Goal: Task Accomplishment & Management: Use online tool/utility

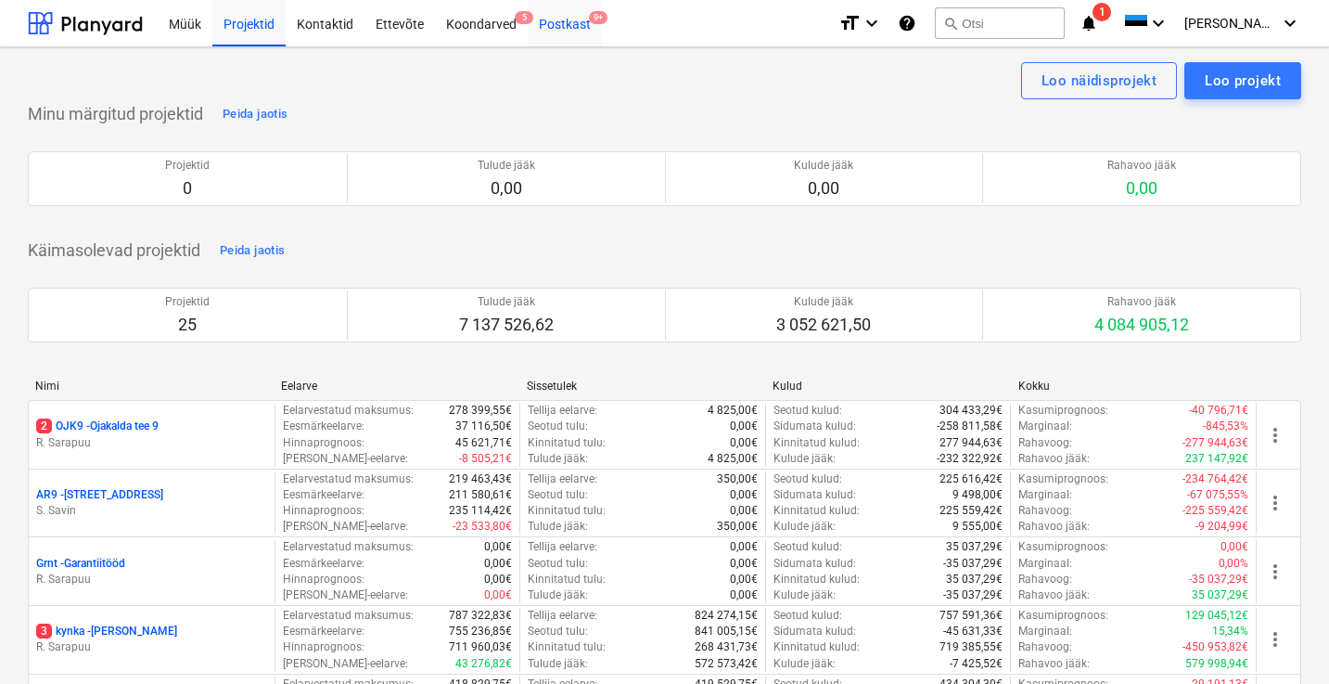
click at [571, 29] on div "Postkast 9+" at bounding box center [565, 22] width 74 height 47
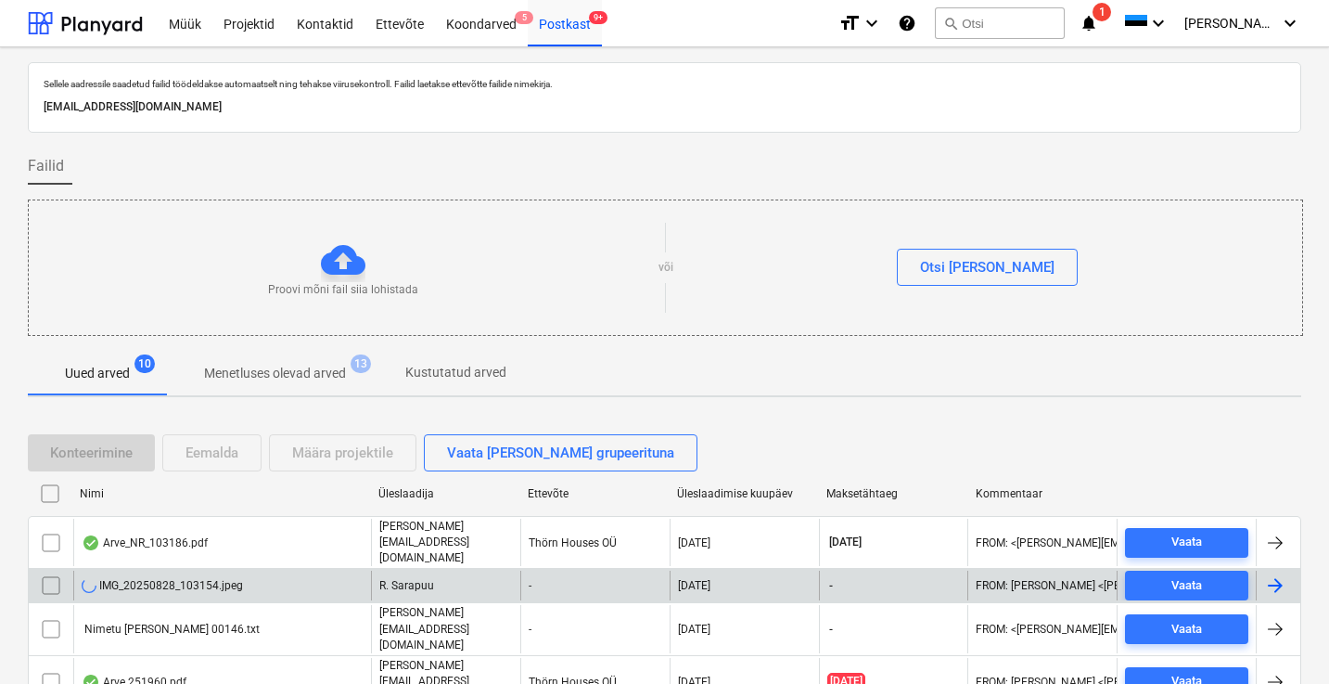
scroll to position [242, 0]
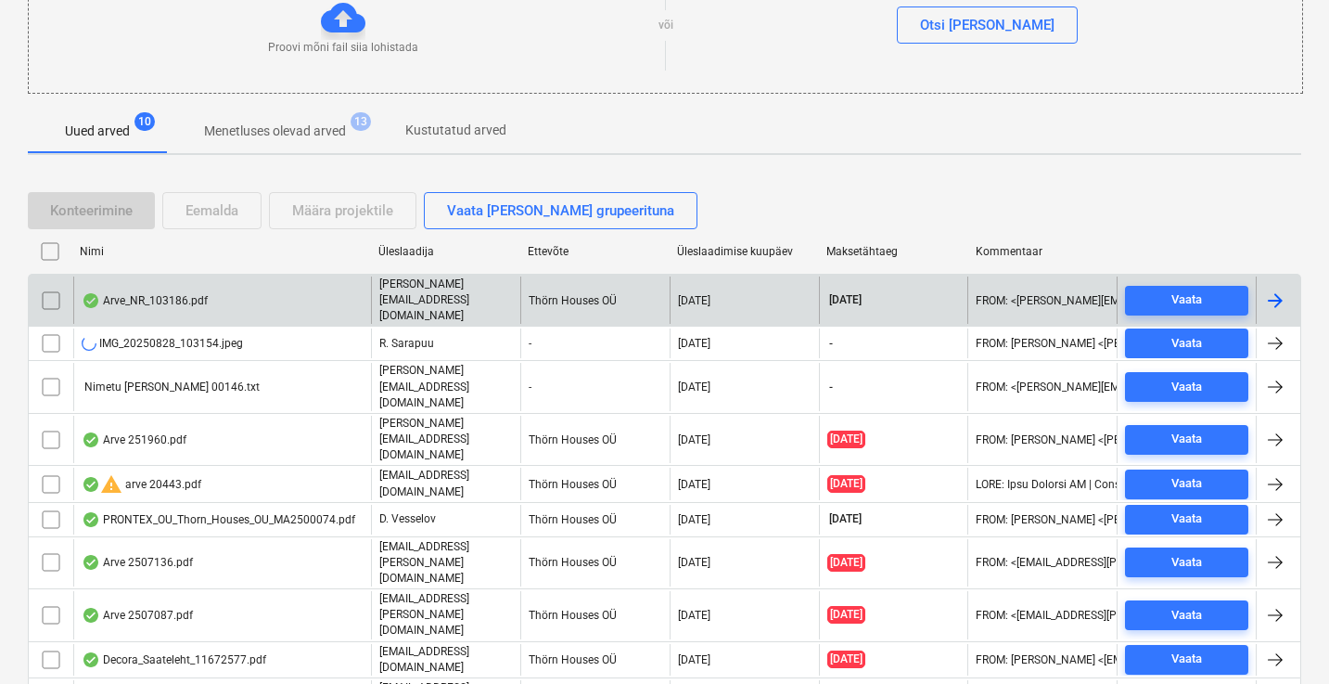
click at [173, 293] on div "Arve_NR_103186.pdf" at bounding box center [145, 300] width 126 height 15
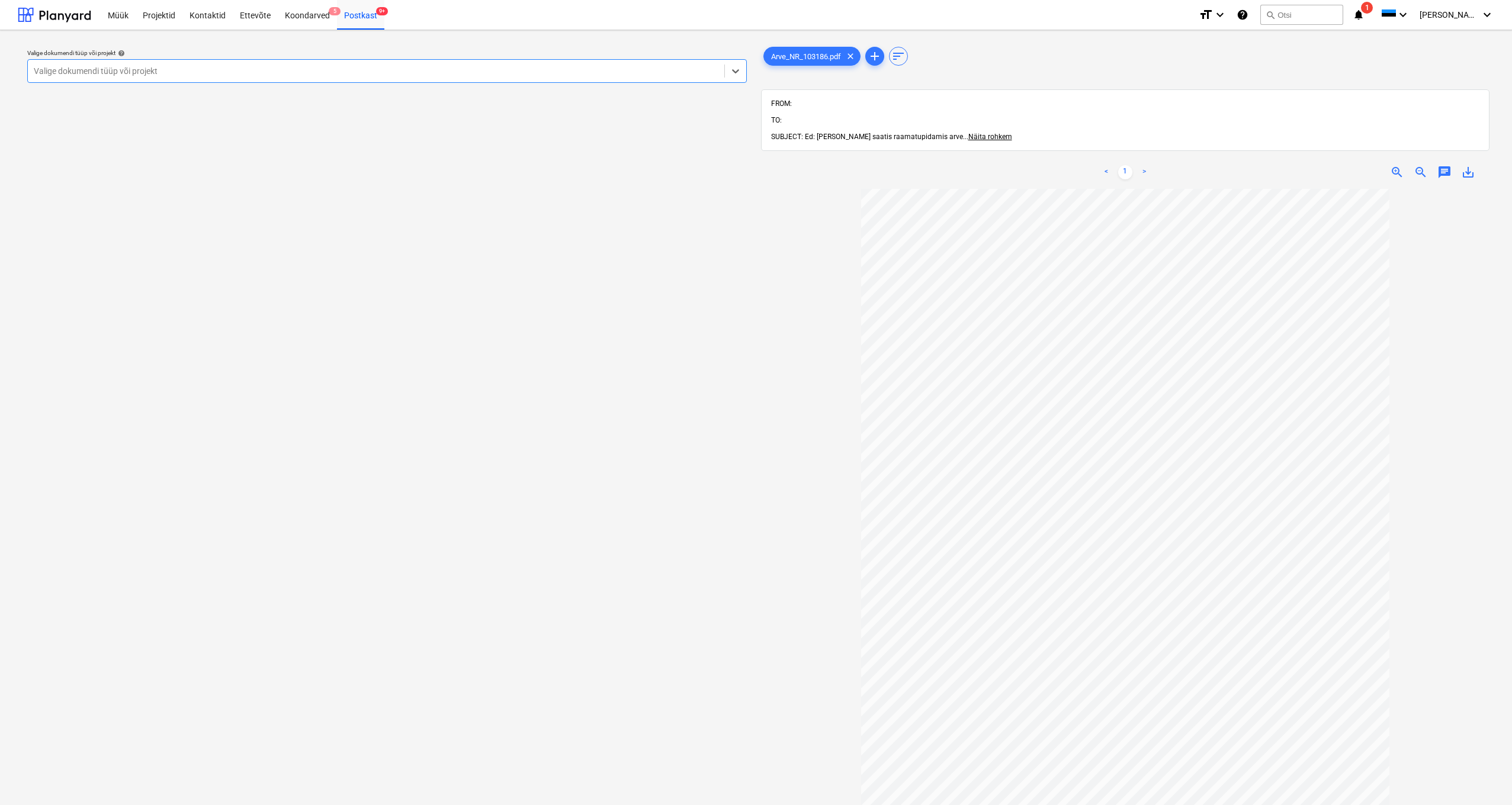
drag, startPoint x: 47, startPoint y: 68, endPoint x: 68, endPoint y: 70, distance: 21.1
click at [47, 68] on div "Valige dokumendi tüüp või projekt" at bounding box center [376, 71] width 684 height 10
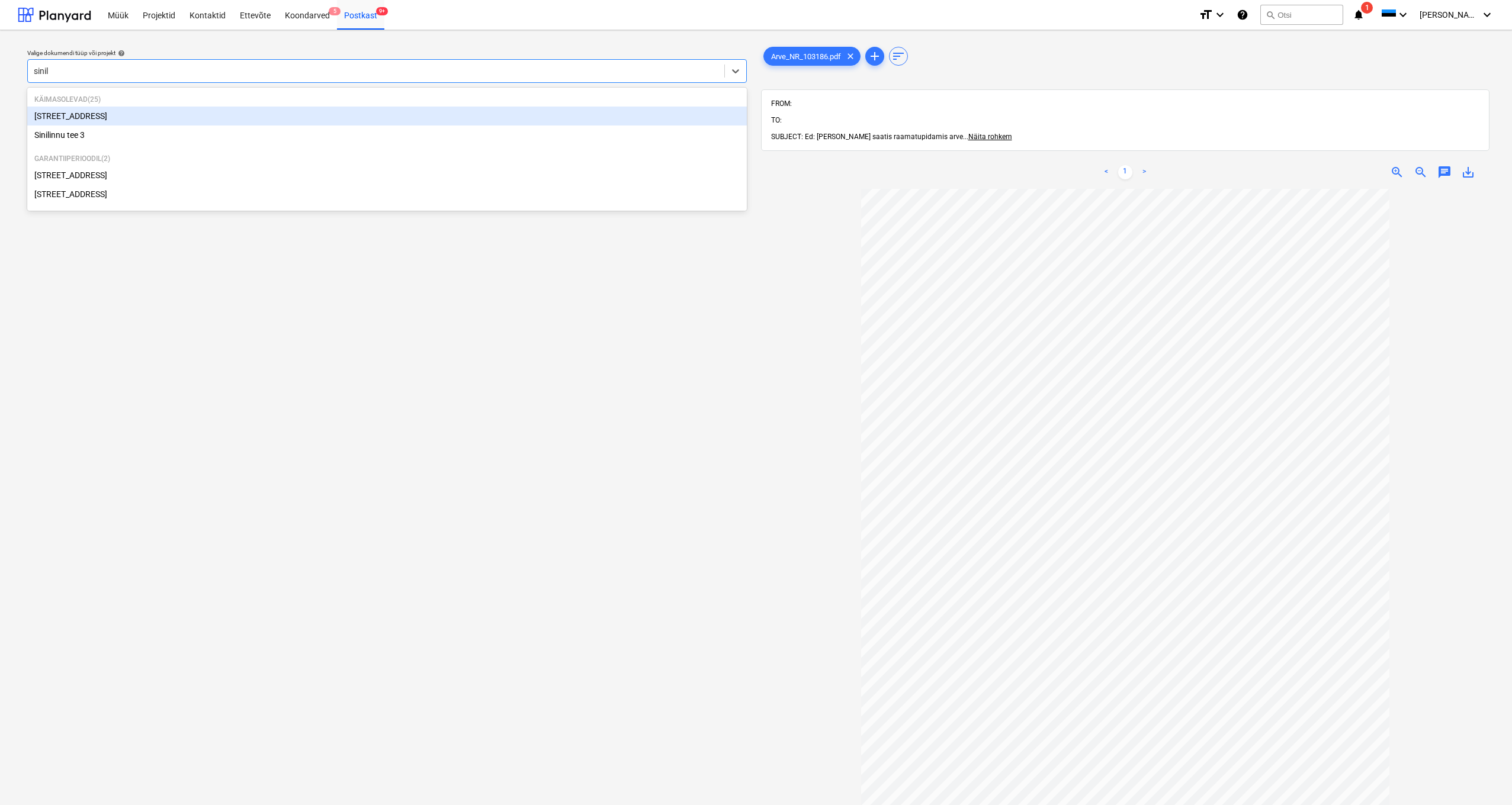
type input "sinili"
click at [45, 116] on div "Sinilille tee 14" at bounding box center [387, 116] width 720 height 19
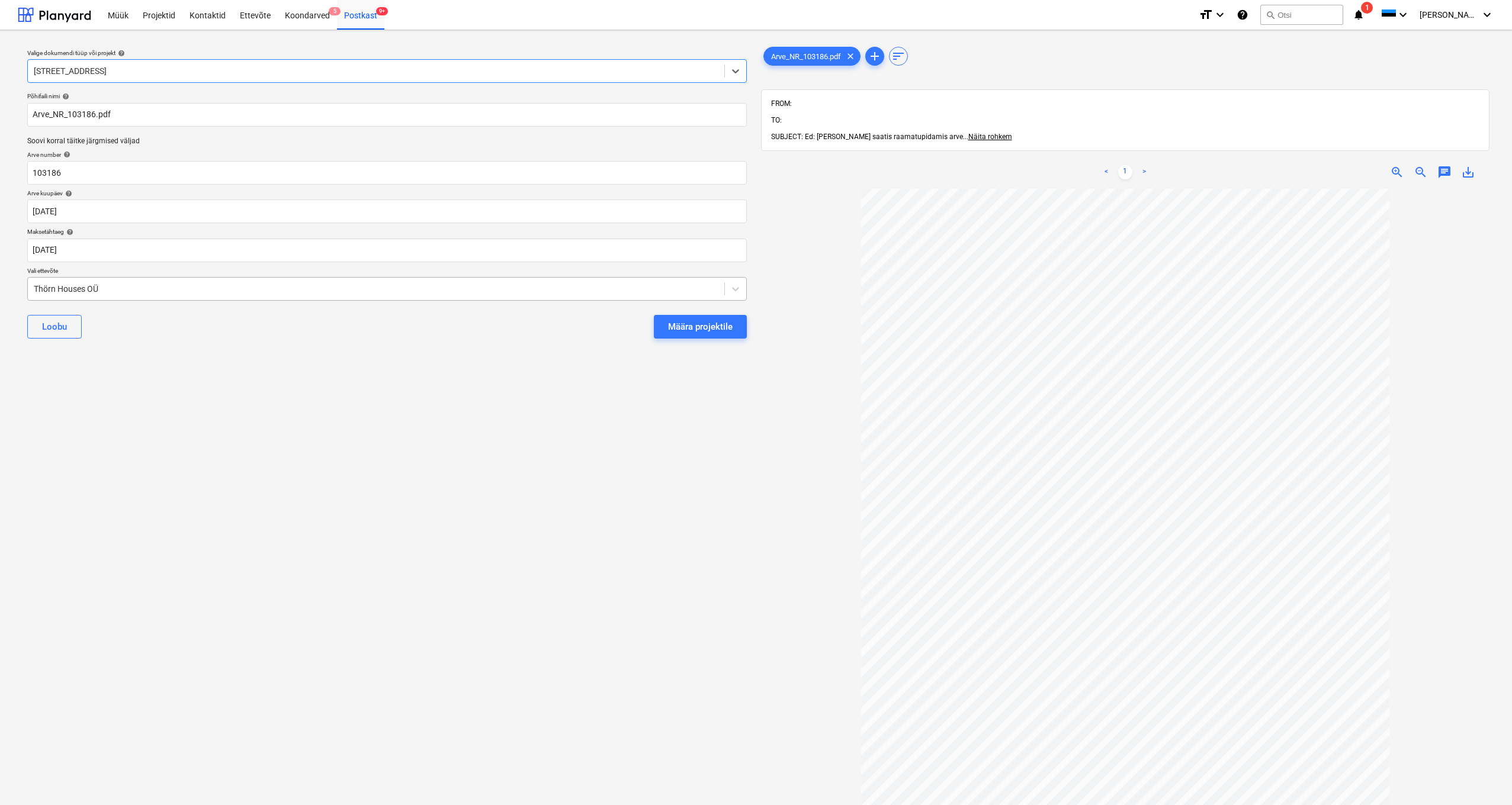
click at [30, 286] on div "Thörn Houses OÜ" at bounding box center [376, 289] width 697 height 17
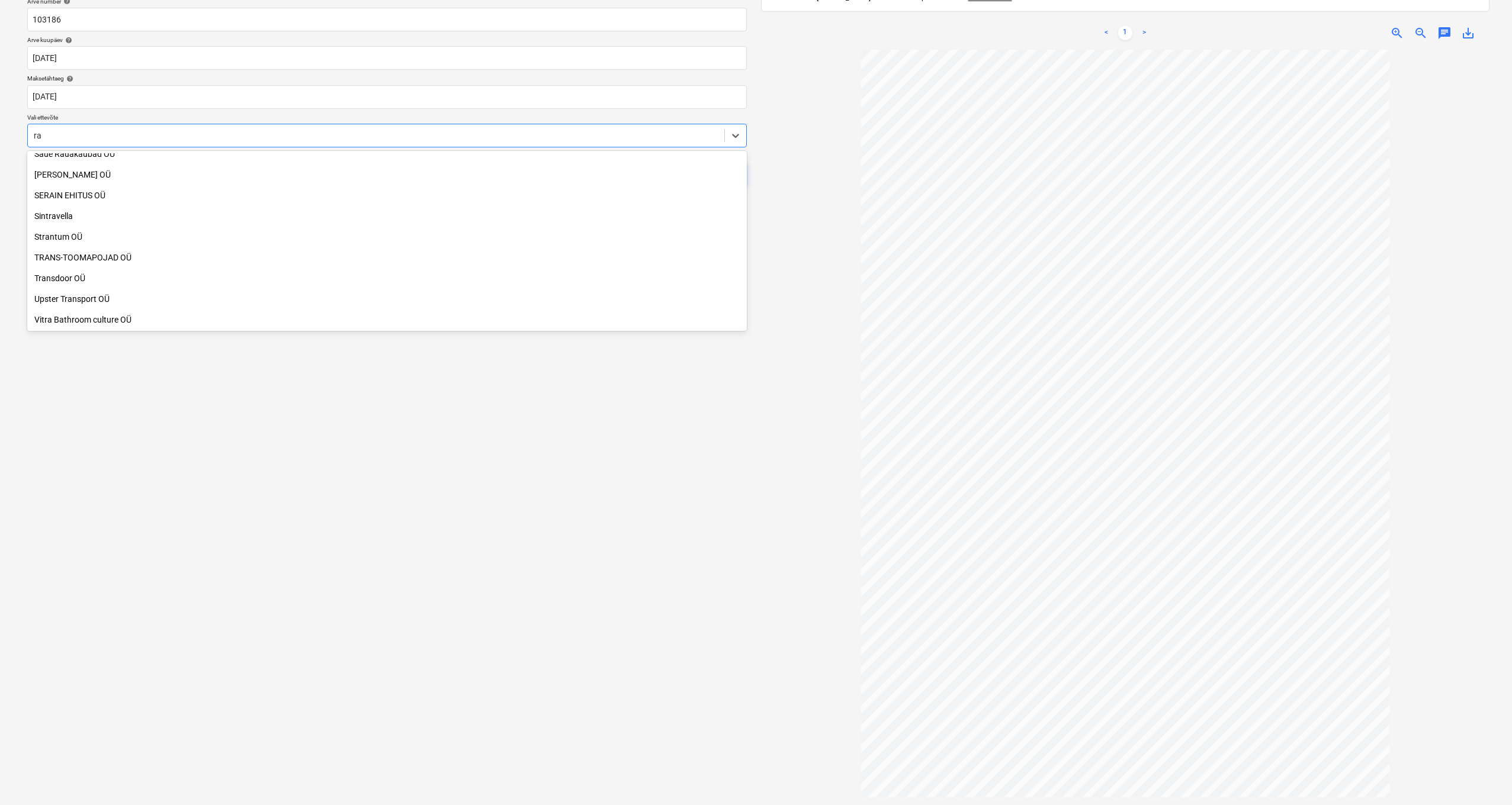
scroll to position [755, 0]
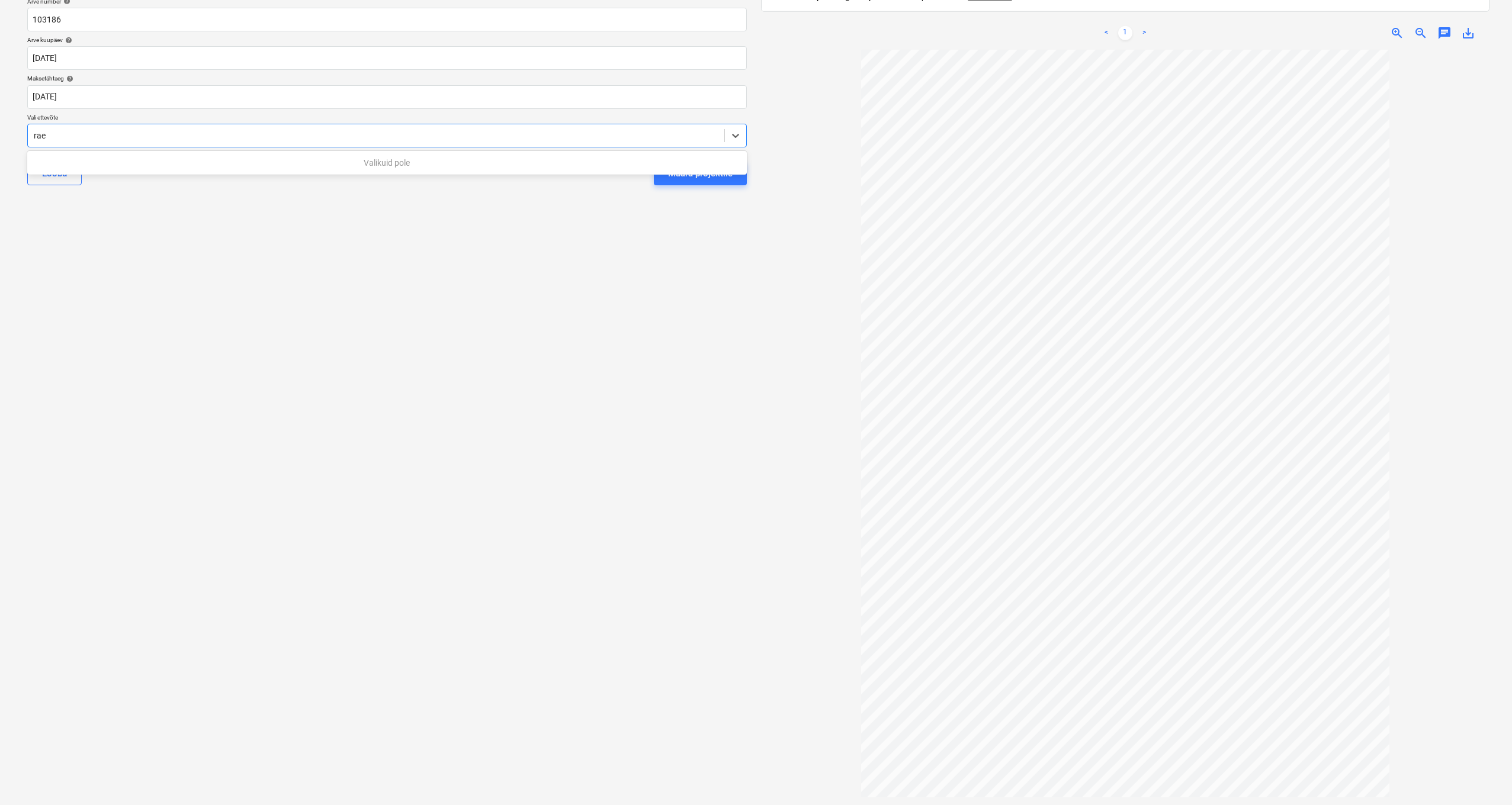
type input "rae"
